Goal: Task Accomplishment & Management: Manage account settings

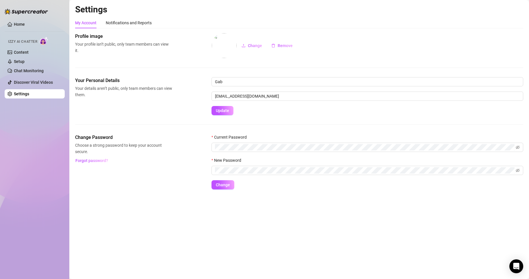
click at [29, 40] on span "Izzy AI Chatter" at bounding box center [22, 41] width 29 height 5
click at [44, 42] on img at bounding box center [44, 41] width 9 height 8
click at [37, 68] on link "Chat Monitoring" at bounding box center [29, 70] width 30 height 5
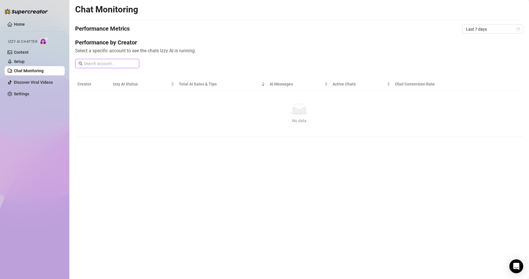
click at [118, 63] on input "text" at bounding box center [110, 63] width 52 height 6
type input "gab"
click at [24, 51] on link "Content" at bounding box center [21, 52] width 15 height 5
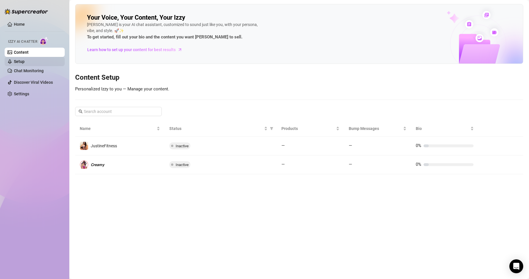
click at [25, 59] on link "Setup" at bounding box center [19, 61] width 11 height 5
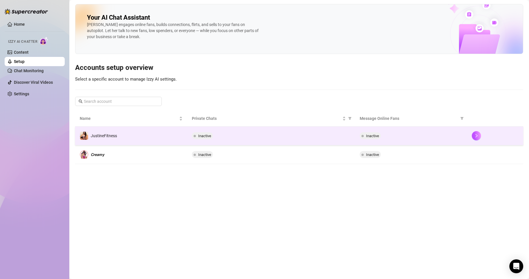
click at [249, 135] on div "Inactive" at bounding box center [271, 135] width 159 height 7
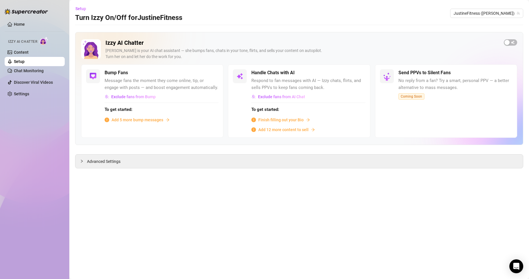
click at [141, 119] on span "Add 5 more bump messages" at bounding box center [138, 120] width 52 height 6
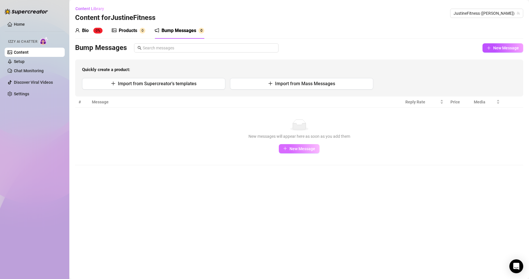
click at [296, 151] on span "New Message" at bounding box center [302, 148] width 26 height 5
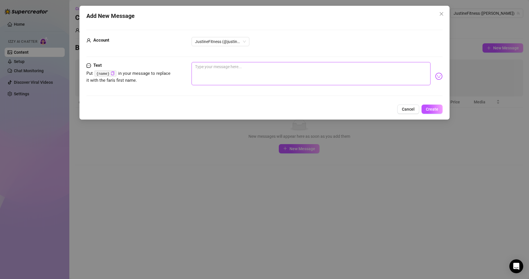
click at [245, 70] on textarea at bounding box center [311, 73] width 239 height 23
click at [224, 39] on span "JustineFitness (@justinevip)" at bounding box center [220, 41] width 51 height 9
click at [224, 61] on div "𝘾𝙧𝙚𝙖𝙢𝙮 (@justinejakobs)" at bounding box center [220, 62] width 49 height 6
click at [236, 68] on textarea at bounding box center [311, 73] width 239 height 23
type textarea "E"
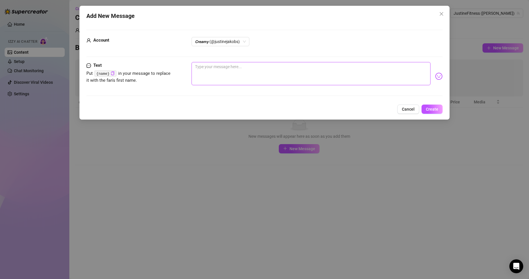
type textarea "E"
type textarea "En"
type textarea "Enj"
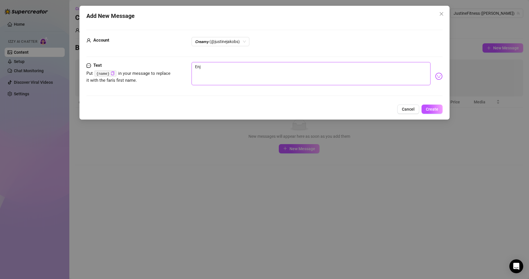
type textarea "Enjo"
type textarea "D"
type textarea "Di"
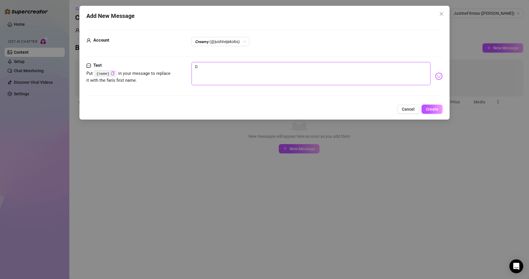
type textarea "Di"
type textarea "Did"
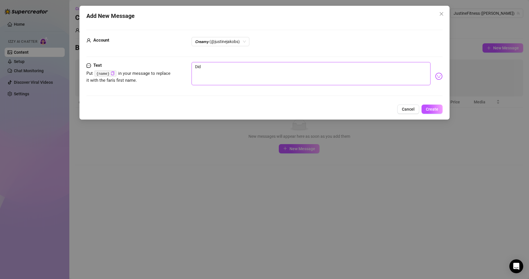
type textarea "Did y"
type textarea "Did yo"
type textarea "Did you"
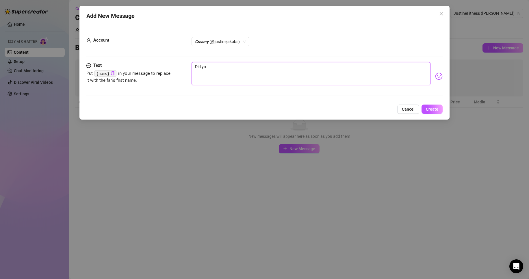
type textarea "Did you"
type textarea "Did you m"
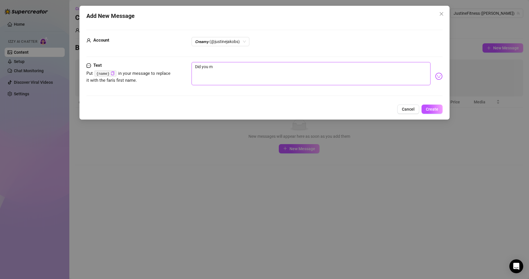
type textarea "Did you mi"
type textarea "Did you mis"
type textarea "Did you miss"
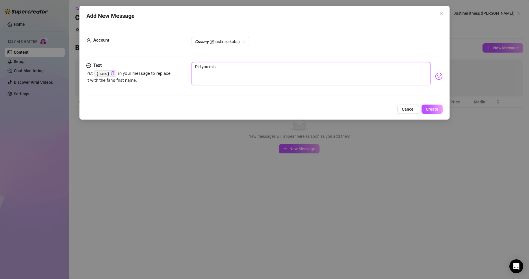
type textarea "Did you miss"
type textarea "Did you miss m"
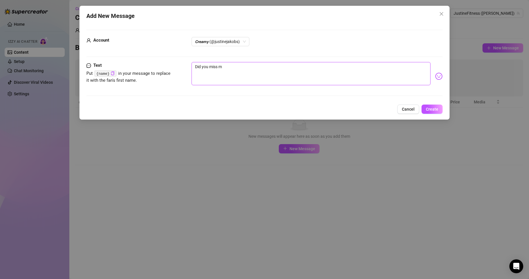
type textarea "Did you miss me"
type textarea "Did you miss me?"
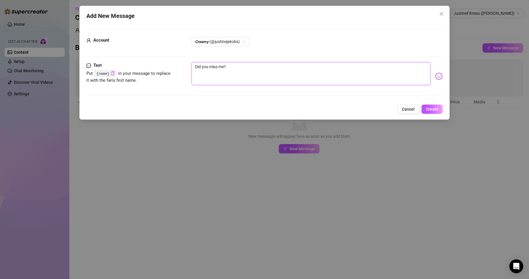
type textarea "Did you miss me?"
type textarea "Did you miss me? 😼"
click at [431, 111] on span "Create" at bounding box center [432, 109] width 12 height 5
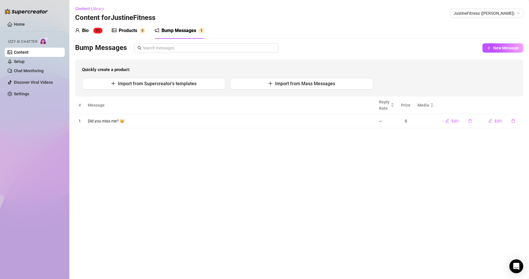
click at [169, 103] on th "Message" at bounding box center [229, 105] width 291 height 18
click at [511, 121] on button "button" at bounding box center [512, 120] width 13 height 9
click at [519, 105] on span "Yes" at bounding box center [519, 106] width 7 height 5
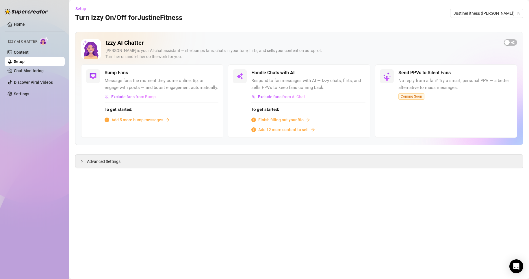
drag, startPoint x: 168, startPoint y: 144, endPoint x: 159, endPoint y: 132, distance: 14.4
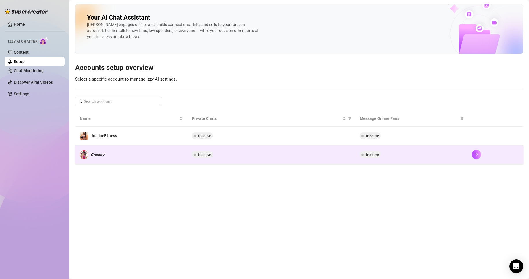
click at [148, 153] on td "𝘾𝙧𝙚𝙖𝙢𝙮" at bounding box center [131, 154] width 112 height 19
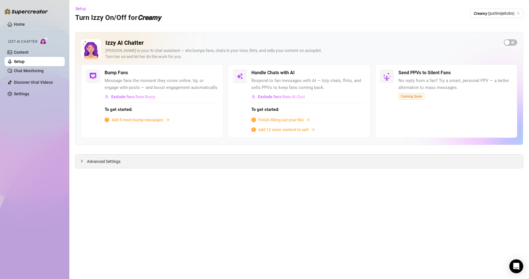
click at [112, 159] on span "Advanced Settings" at bounding box center [104, 161] width 34 height 6
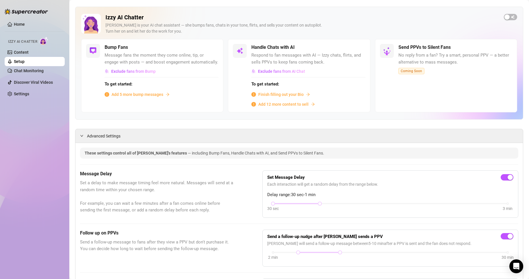
scroll to position [29, 0]
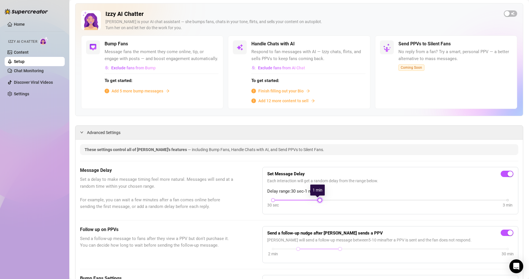
drag, startPoint x: 319, startPoint y: 199, endPoint x: 330, endPoint y: 200, distance: 11.6
click at [331, 200] on div "30 sec 3 min" at bounding box center [390, 199] width 235 height 2
drag, startPoint x: 318, startPoint y: 200, endPoint x: 382, endPoint y: 202, distance: 64.1
click at [382, 202] on div "30 sec 3 min" at bounding box center [390, 203] width 246 height 11
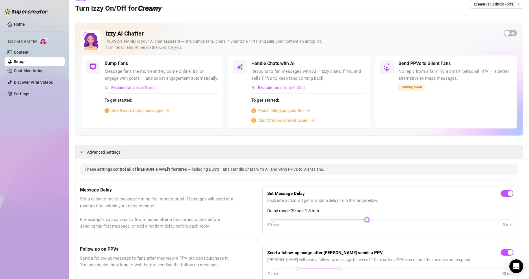
scroll to position [3, 0]
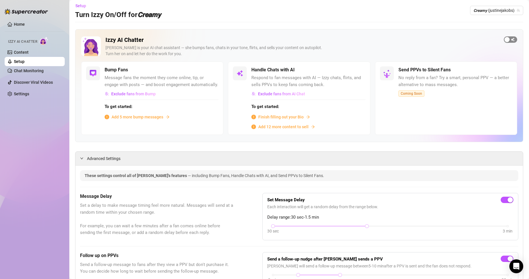
click at [504, 38] on div "button" at bounding box center [506, 39] width 5 height 5
click at [506, 38] on button "button" at bounding box center [510, 39] width 13 height 6
